Goal: Task Accomplishment & Management: Use online tool/utility

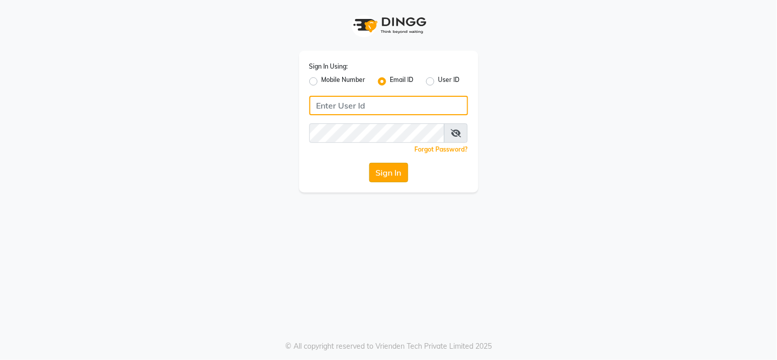
type input "[EMAIL_ADDRESS][DOMAIN_NAME]"
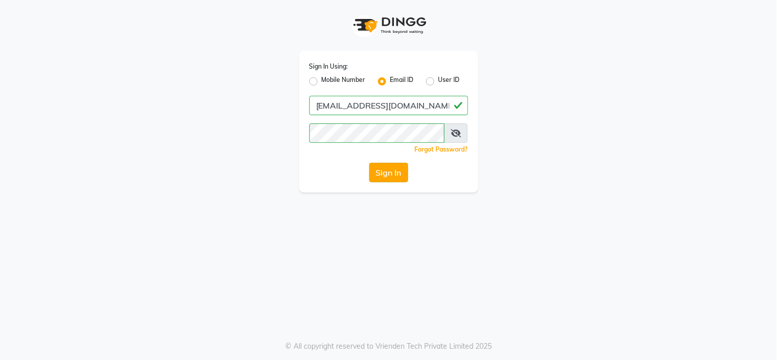
click at [391, 177] on button "Sign In" at bounding box center [388, 172] width 39 height 19
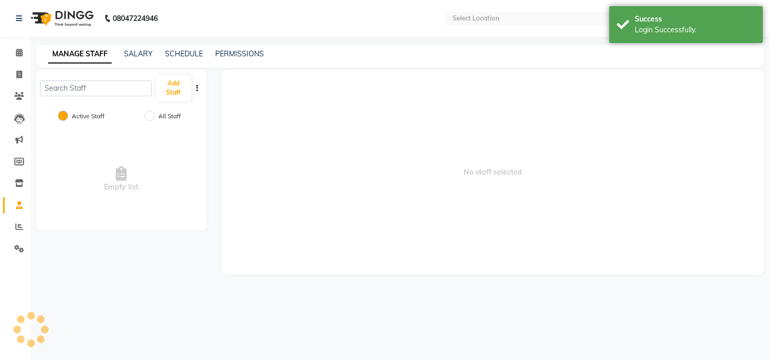
select select "en"
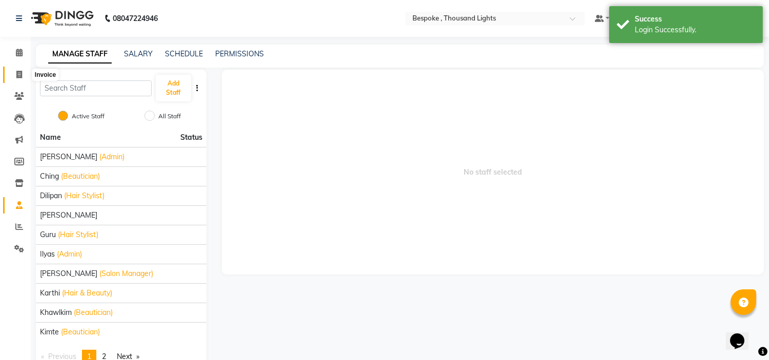
click at [19, 74] on icon at bounding box center [19, 75] width 6 height 8
select select "8177"
select select "service"
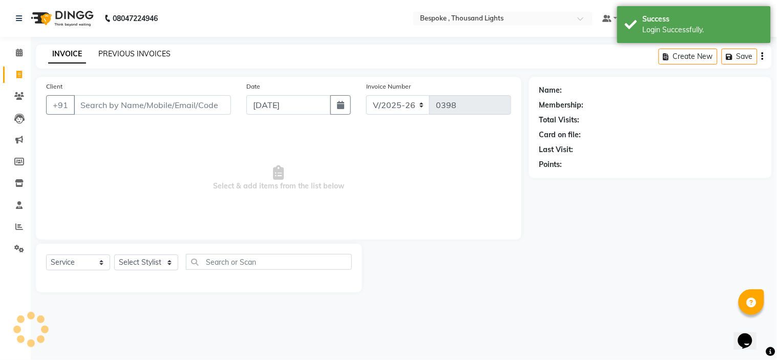
click at [108, 55] on link "PREVIOUS INVOICES" at bounding box center [134, 53] width 72 height 9
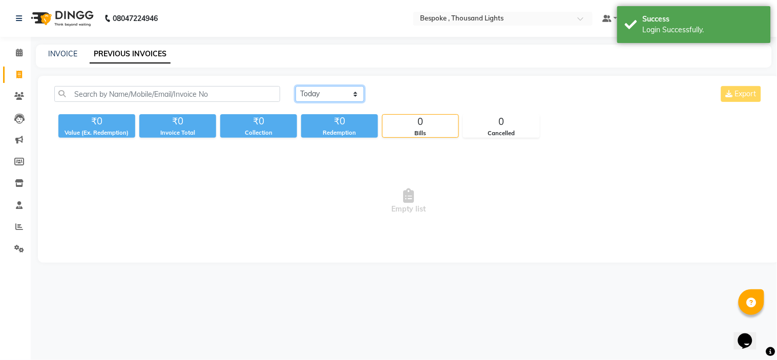
click at [332, 89] on select "Today Yesterday Custom Range" at bounding box center [330, 94] width 69 height 16
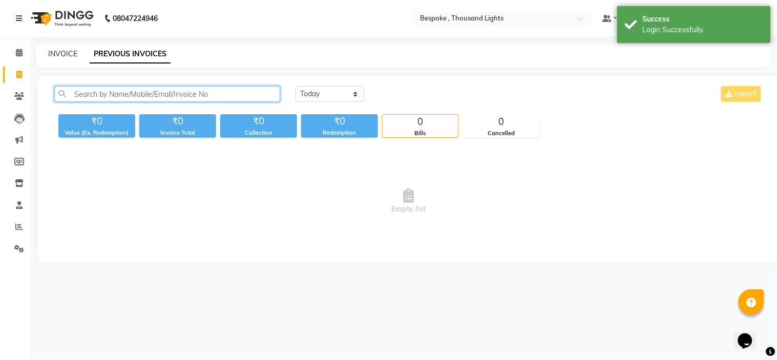
click at [178, 90] on input "text" at bounding box center [167, 94] width 226 height 16
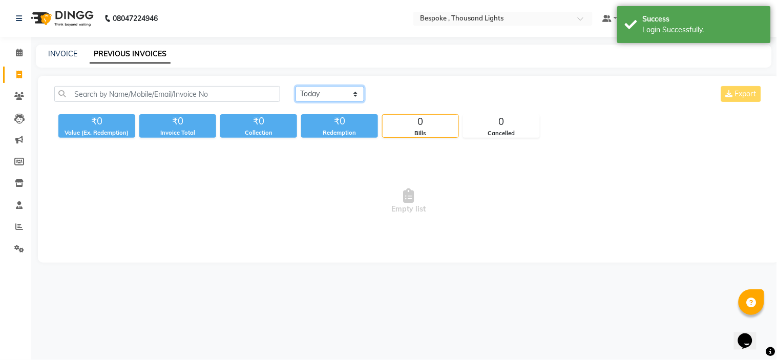
click at [316, 89] on select "Today Yesterday Custom Range" at bounding box center [330, 94] width 69 height 16
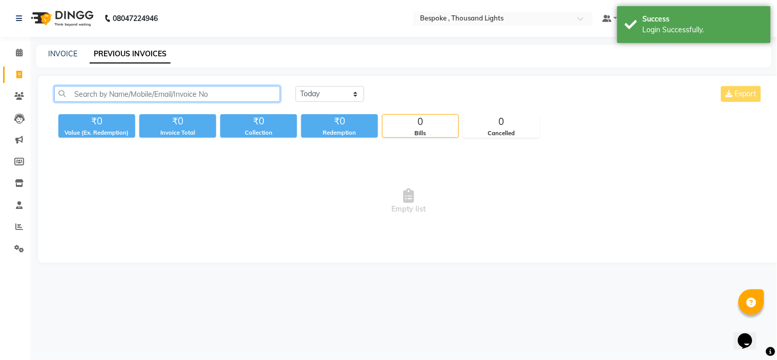
click at [198, 94] on input "text" at bounding box center [167, 94] width 226 height 16
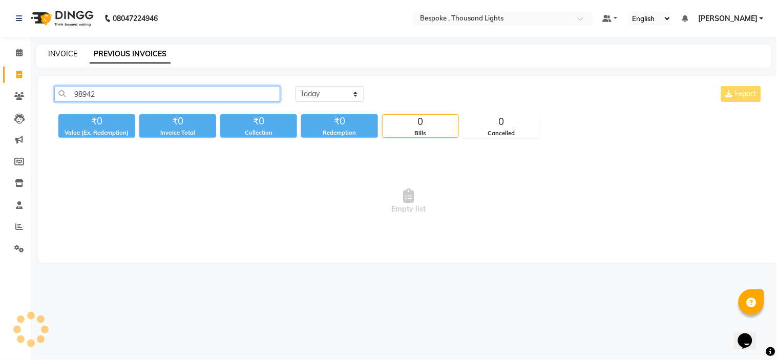
type input "98942"
click at [66, 53] on link "INVOICE" at bounding box center [62, 53] width 29 height 9
select select "service"
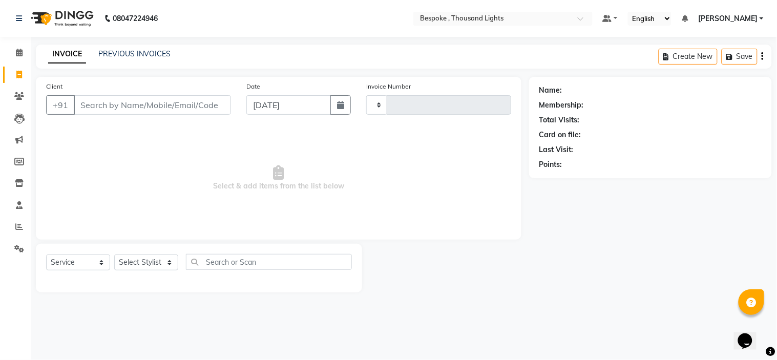
type input "0398"
select select "8177"
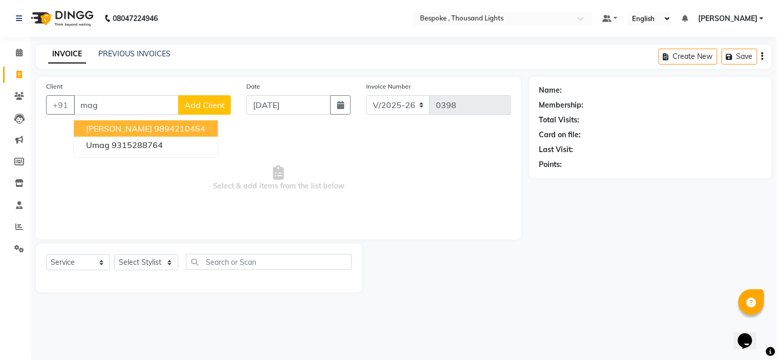
click at [154, 130] on ngb-highlight "9894210454" at bounding box center [179, 128] width 51 height 10
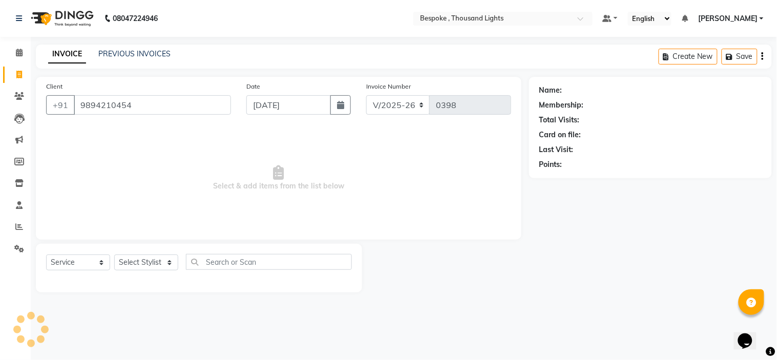
type input "9894210454"
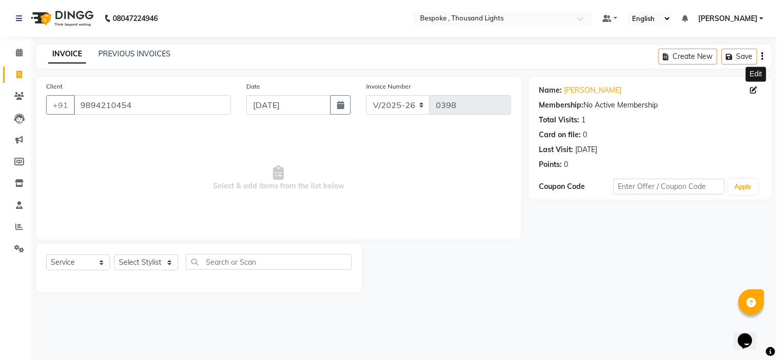
click at [754, 87] on icon at bounding box center [753, 90] width 7 height 7
select select "male"
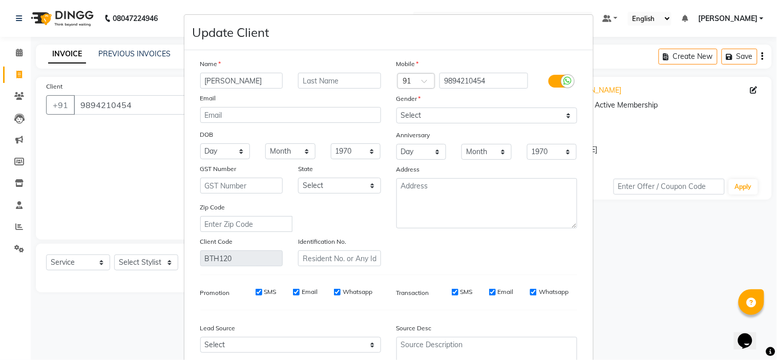
click at [699, 134] on ngb-modal-window "Update Client Name magesh Email DOB Day 01 02 03 04 05 06 07 08 09 10 11 12 13 …" at bounding box center [388, 180] width 777 height 360
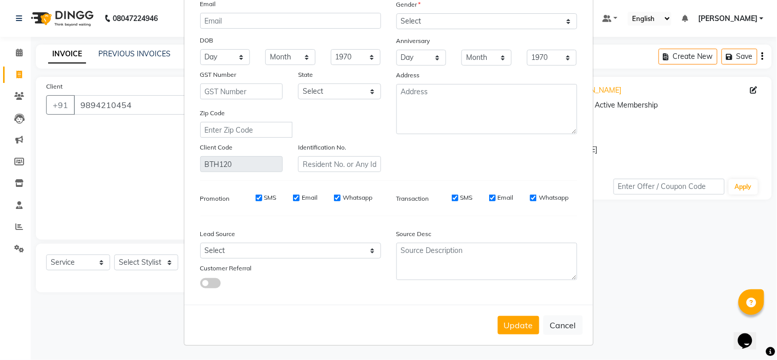
click at [552, 320] on button "Cancel" at bounding box center [562, 325] width 39 height 19
select select
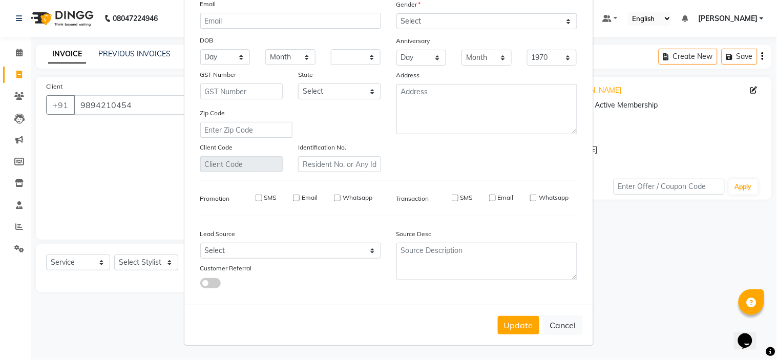
select select
checkbox input "false"
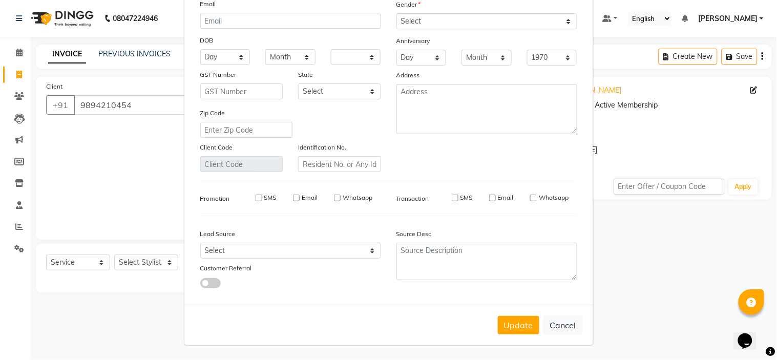
checkbox input "false"
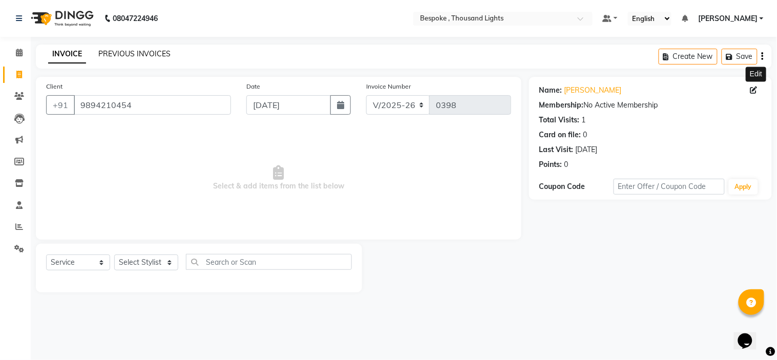
click at [137, 57] on link "PREVIOUS INVOICES" at bounding box center [134, 53] width 72 height 9
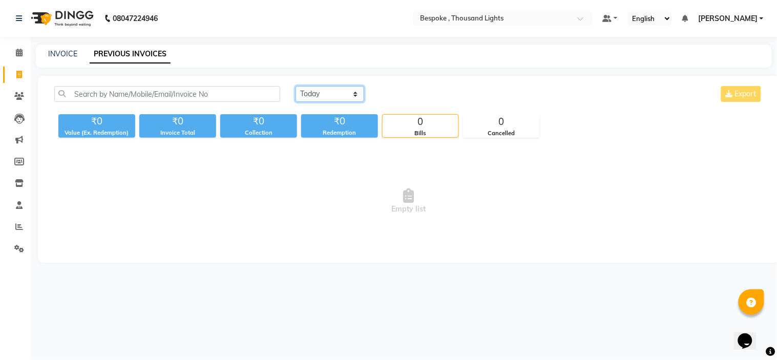
click at [331, 98] on select "Today Yesterday Custom Range" at bounding box center [330, 94] width 69 height 16
select select "range"
click at [296, 86] on select "Today Yesterday Custom Range" at bounding box center [330, 94] width 69 height 16
click at [405, 94] on input "[DATE]" at bounding box center [413, 94] width 72 height 14
select select "9"
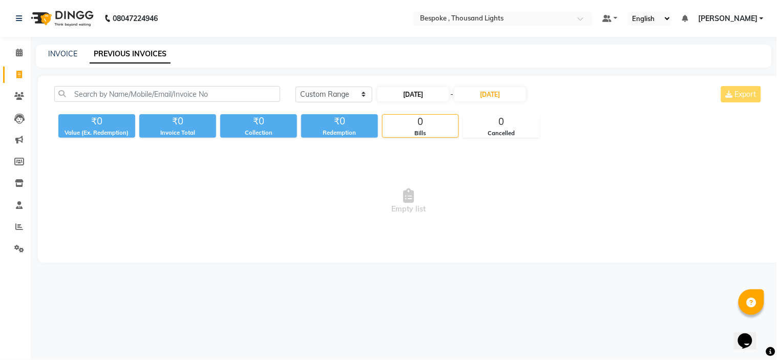
select select "2025"
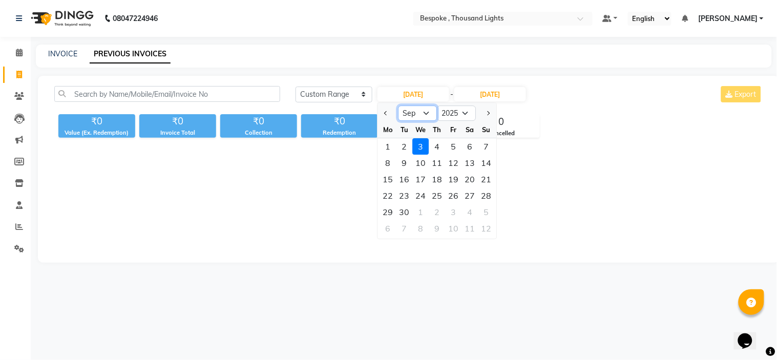
click at [429, 115] on select "Jan Feb Mar Apr May Jun Jul Aug Sep Oct Nov Dec" at bounding box center [417, 113] width 39 height 15
select select "6"
click at [398, 106] on select "Jan Feb Mar Apr May Jun Jul Aug Sep Oct Nov Dec" at bounding box center [417, 113] width 39 height 15
click at [434, 214] on div "26" at bounding box center [437, 212] width 16 height 16
type input "[DATE]"
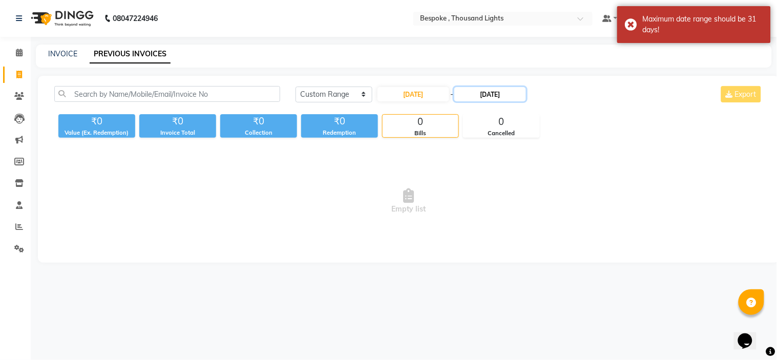
click at [482, 99] on input "[DATE]" at bounding box center [490, 94] width 72 height 14
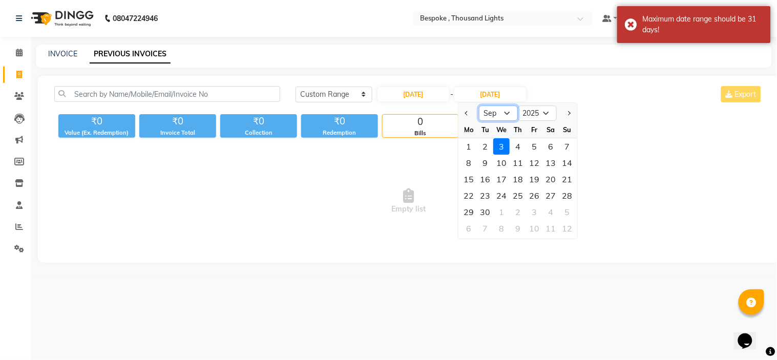
click at [502, 117] on select "Jun Jul Aug Sep Oct Nov Dec" at bounding box center [498, 113] width 39 height 15
select select "6"
click at [479, 106] on select "Jun Jul Aug Sep Oct Nov Dec" at bounding box center [498, 113] width 39 height 15
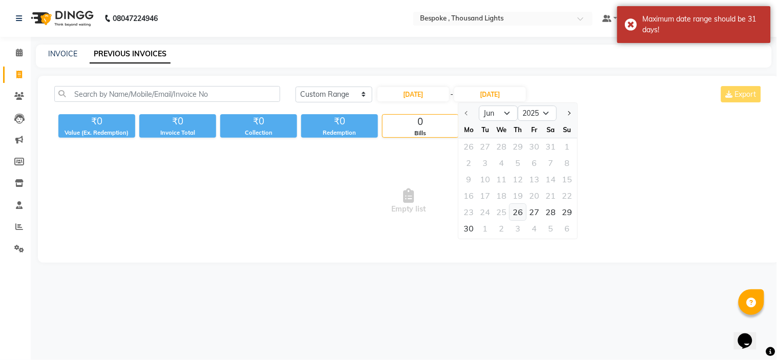
click at [519, 209] on div "26" at bounding box center [518, 212] width 16 height 16
type input "[DATE]"
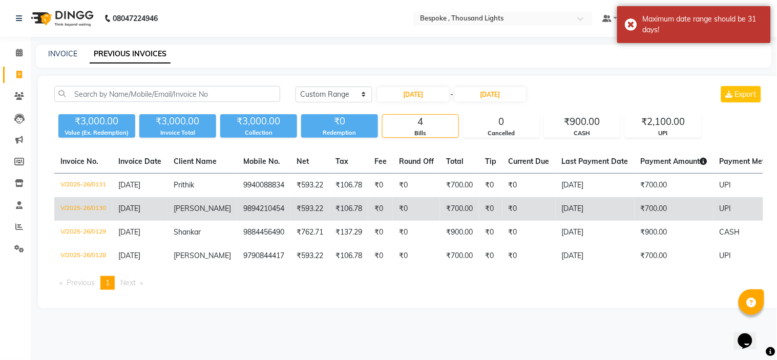
click at [219, 216] on td "[PERSON_NAME]" at bounding box center [202, 209] width 70 height 24
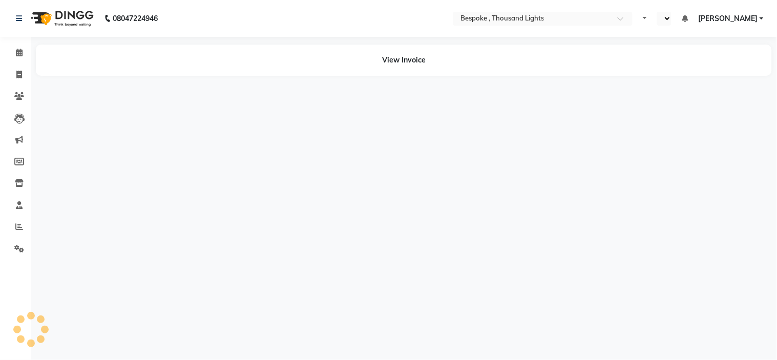
select select "en"
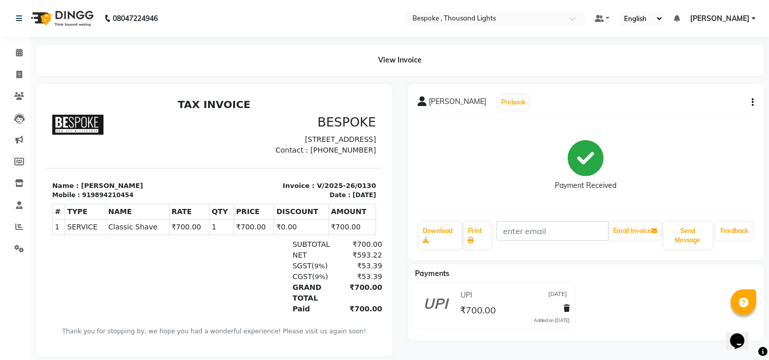
click at [754, 99] on div "[PERSON_NAME] Prebook Payment Received Download Print Email Invoice Send Messag…" at bounding box center [586, 172] width 356 height 176
click at [751, 102] on icon "button" at bounding box center [752, 102] width 2 height 1
click at [700, 101] on div "Edit Item Staff" at bounding box center [701, 102] width 70 height 13
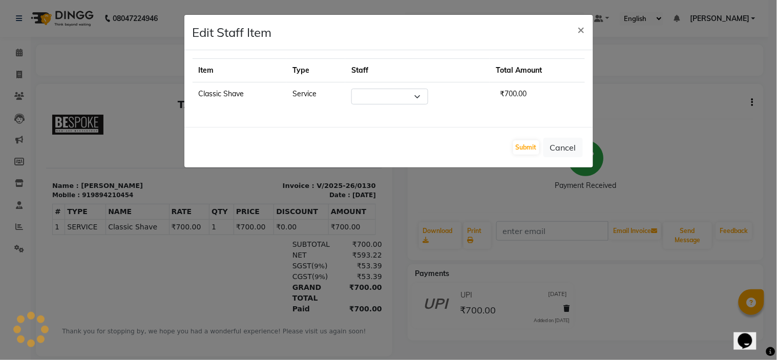
select select "78478"
click at [586, 33] on button "×" at bounding box center [582, 29] width 24 height 29
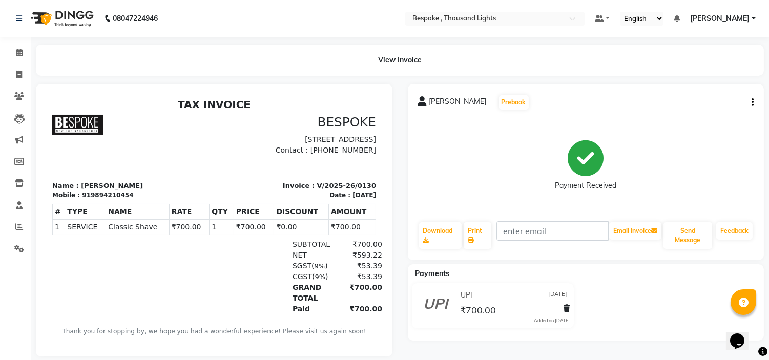
click at [398, 52] on div "View Invoice" at bounding box center [400, 60] width 728 height 31
click at [17, 52] on icon at bounding box center [19, 53] width 7 height 8
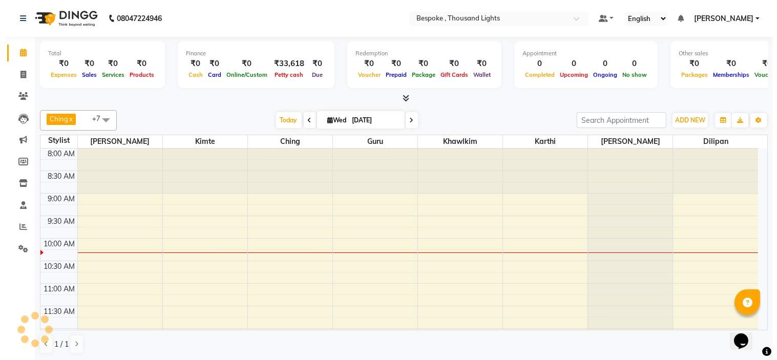
scroll to position [91, 0]
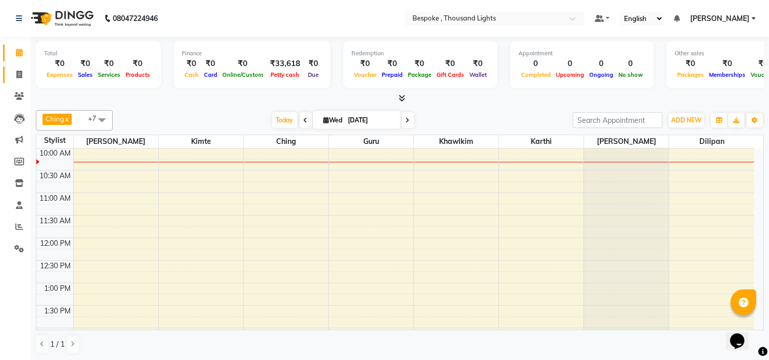
click at [24, 67] on link "Invoice" at bounding box center [15, 75] width 25 height 17
select select "service"
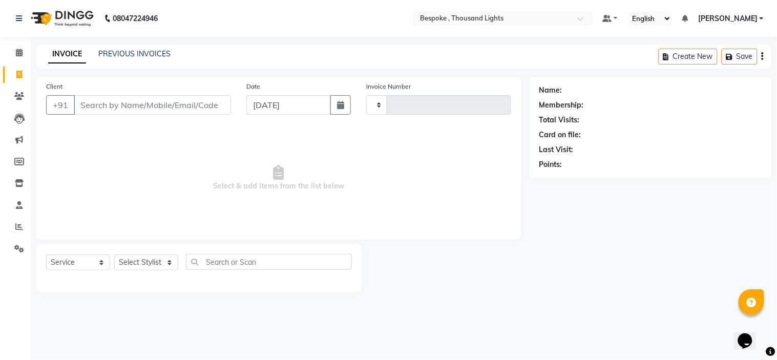
type input "0398"
select select "8177"
click at [129, 45] on div "INVOICE PREVIOUS INVOICES Create New Save" at bounding box center [404, 57] width 736 height 24
click at [127, 52] on link "PREVIOUS INVOICES" at bounding box center [134, 53] width 72 height 9
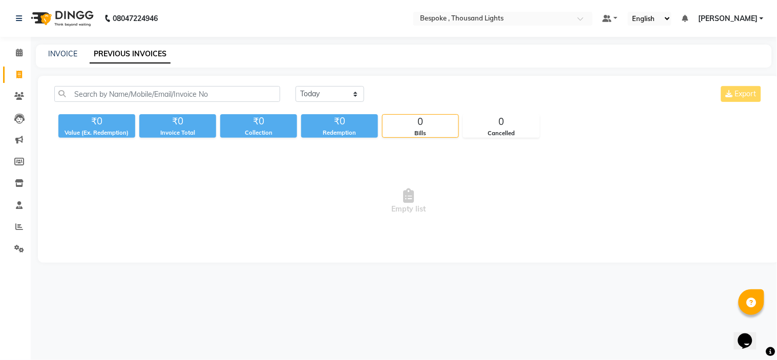
click at [127, 52] on link "PREVIOUS INVOICES" at bounding box center [130, 54] width 81 height 18
